Goal: Check status: Check status

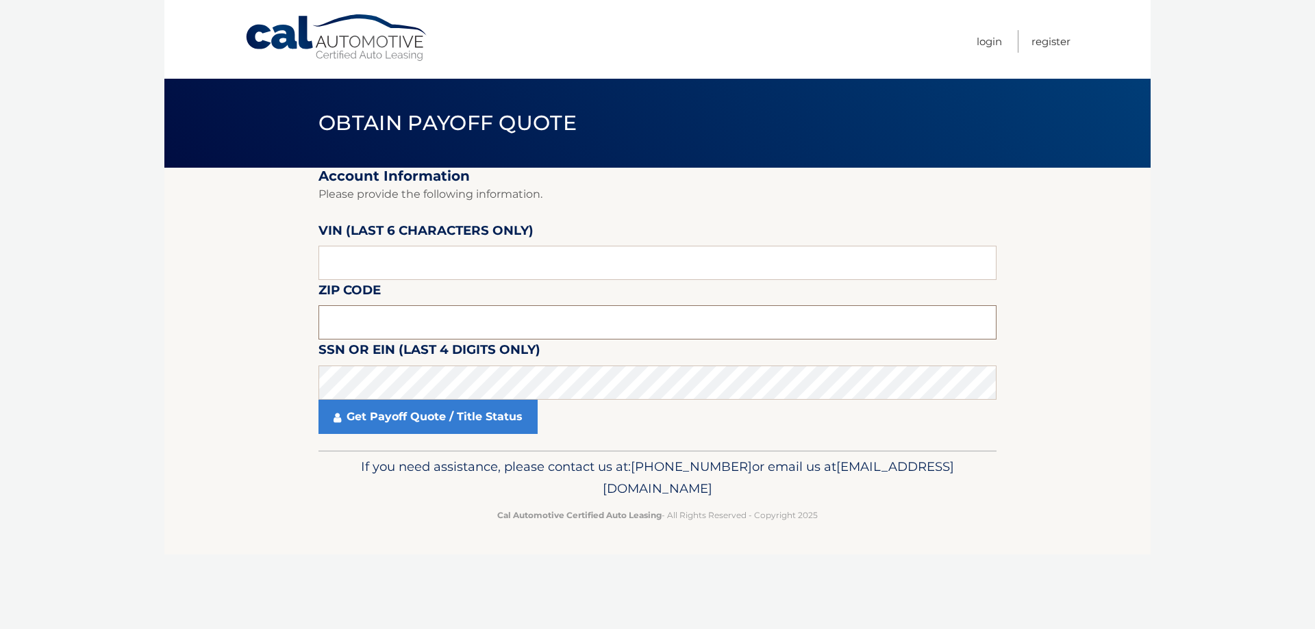
click at [528, 330] on input "text" at bounding box center [657, 322] width 678 height 34
type input "11417"
click at [453, 421] on link "Get Payoff Quote / Title Status" at bounding box center [427, 417] width 219 height 34
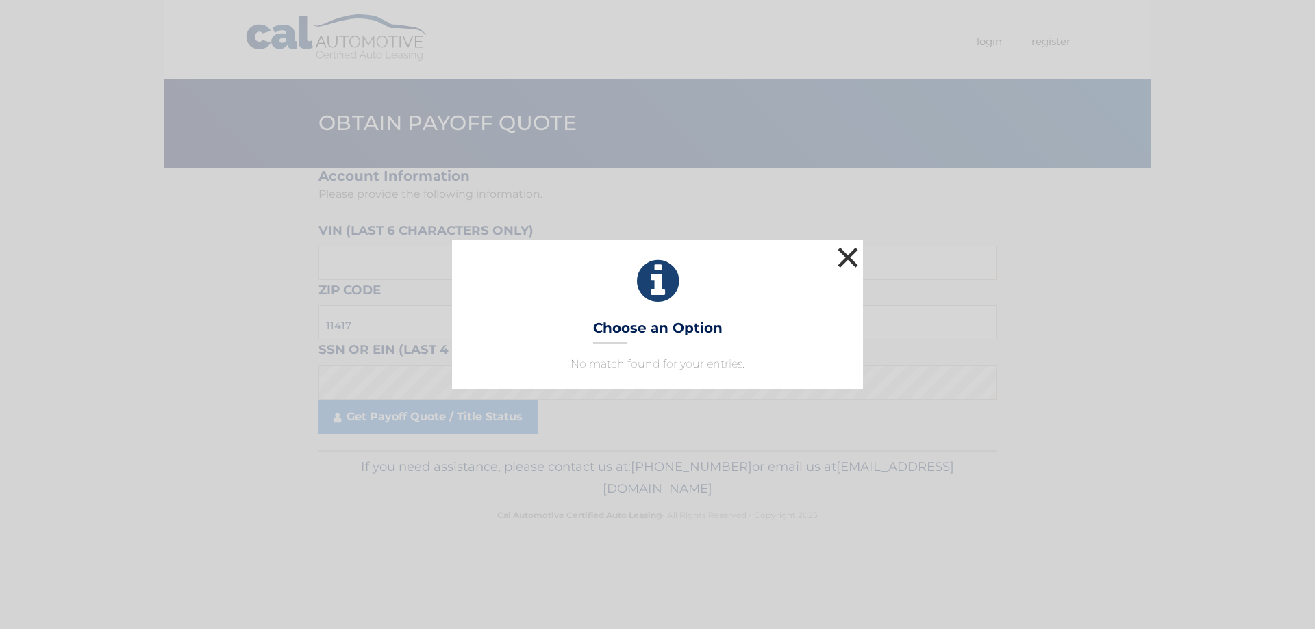
click at [845, 259] on button "×" at bounding box center [847, 257] width 27 height 27
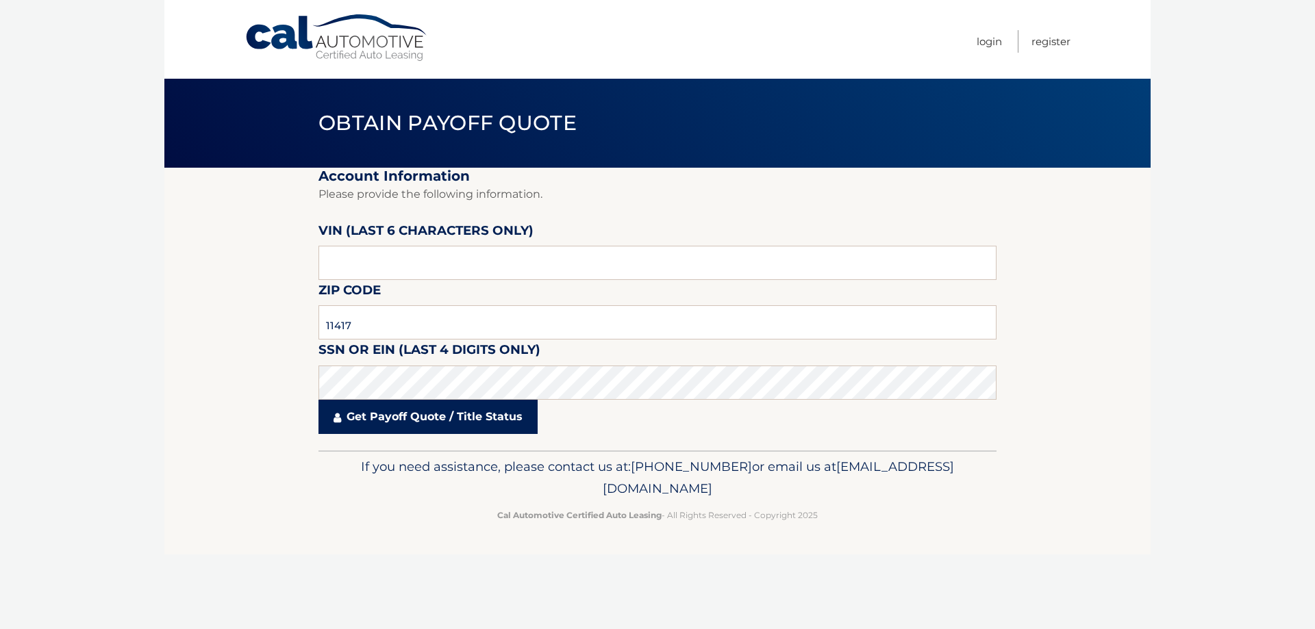
click at [440, 404] on link "Get Payoff Quote / Title Status" at bounding box center [427, 417] width 219 height 34
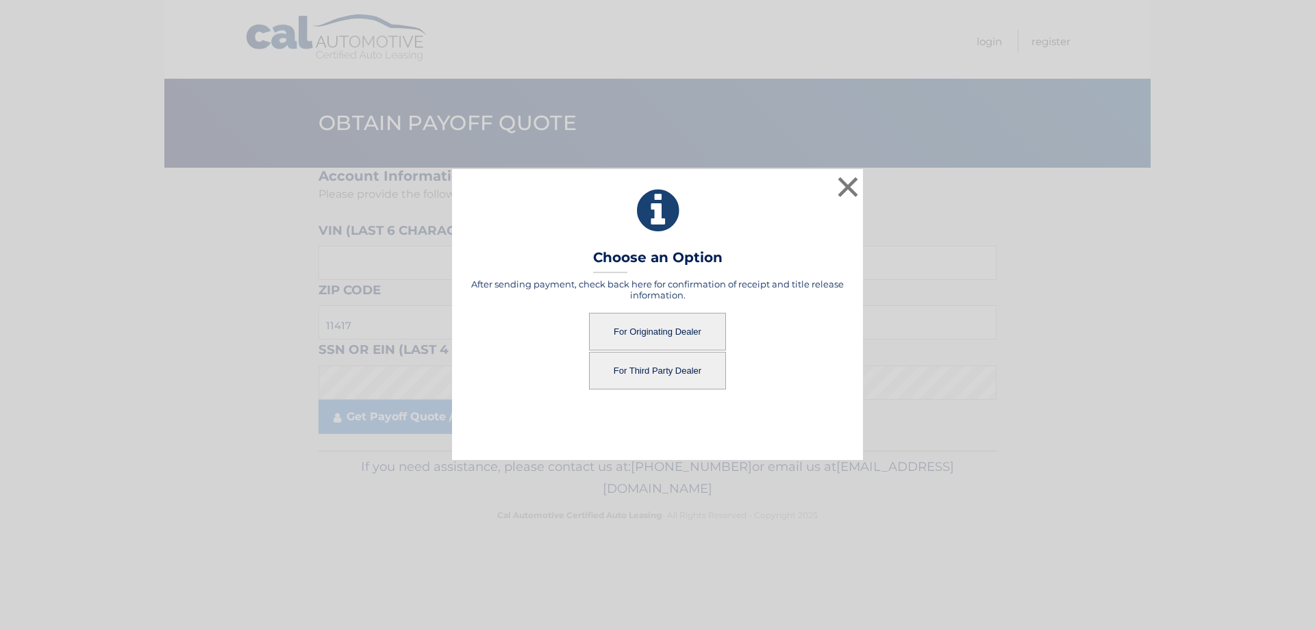
click at [641, 338] on button "For Originating Dealer" at bounding box center [657, 332] width 137 height 38
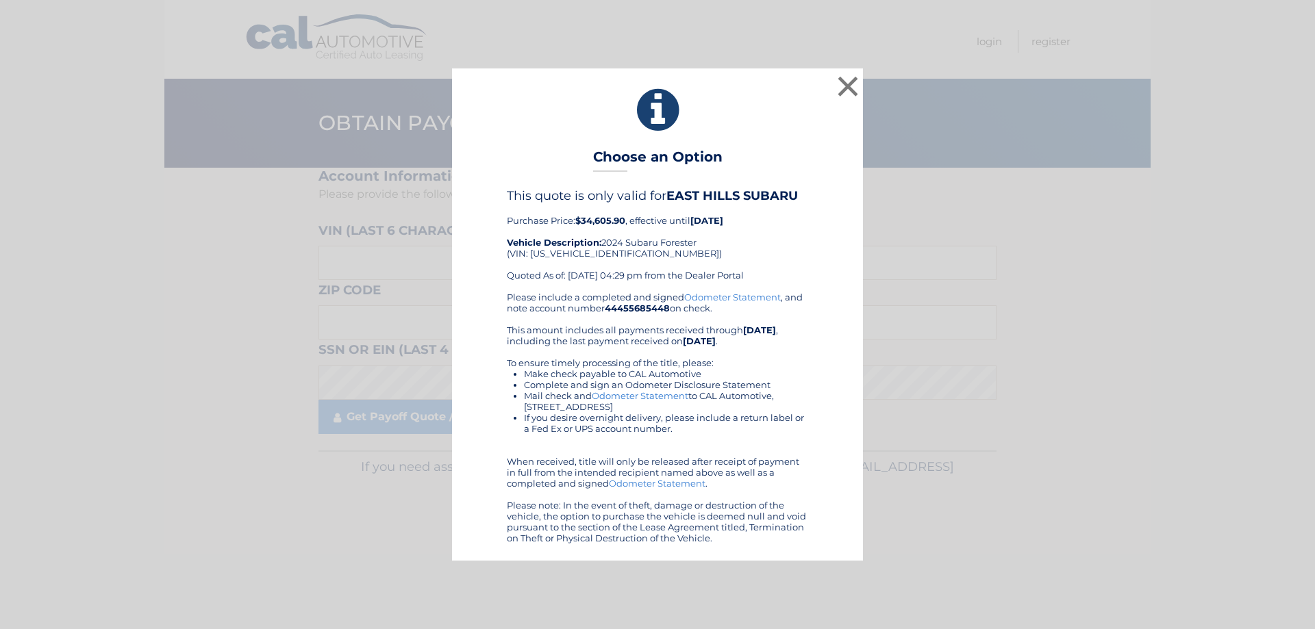
click at [599, 220] on b "$34,605.90" at bounding box center [600, 220] width 50 height 11
copy b "34,605.90"
